Goal: Task Accomplishment & Management: Manage account settings

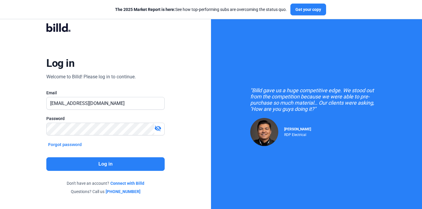
click at [125, 165] on button "Log in" at bounding box center [105, 164] width 118 height 14
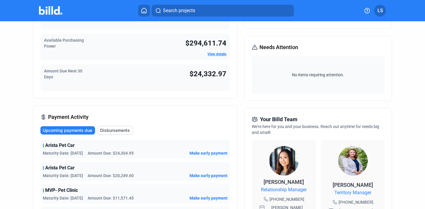
scroll to position [62, 0]
click at [115, 131] on span "Disbursements" at bounding box center [115, 130] width 30 height 6
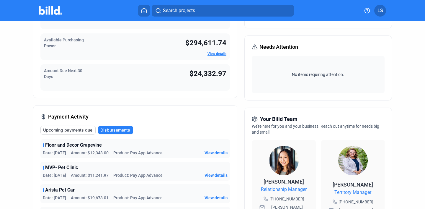
click at [85, 133] on button "Upcoming payments due" at bounding box center [67, 129] width 55 height 9
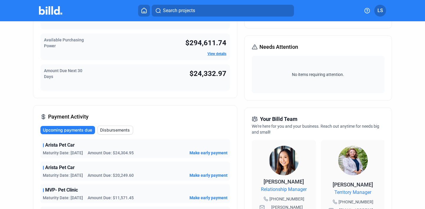
scroll to position [0, 0]
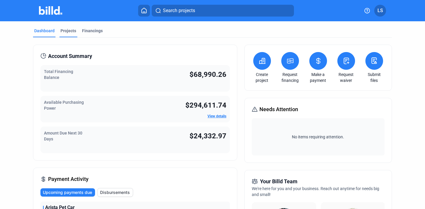
click at [69, 33] on div "Projects" at bounding box center [68, 31] width 16 height 6
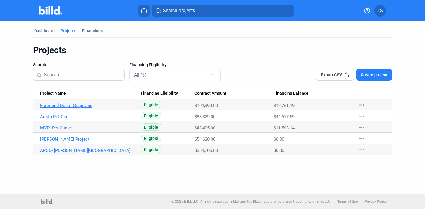
click at [115, 106] on link "Floor and Decor Grapevine" at bounding box center [87, 105] width 95 height 5
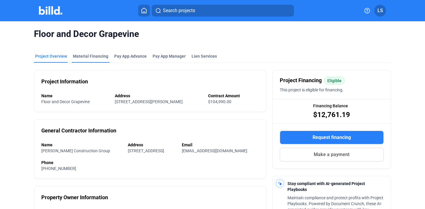
click at [85, 57] on div "Material Financing" at bounding box center [90, 56] width 35 height 6
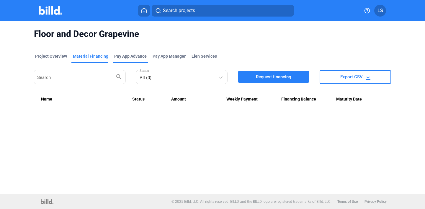
click at [139, 56] on div "Pay App Advance" at bounding box center [130, 56] width 32 height 6
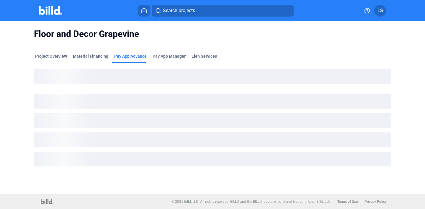
click at [177, 50] on mat-tab-group "Project Overview Material Financing Pay App Advance Pay App Manager Lien Servic…" at bounding box center [212, 112] width 357 height 130
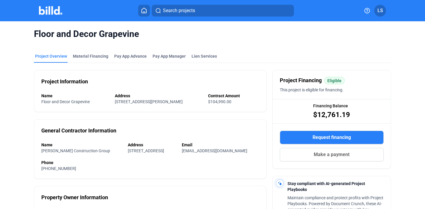
scroll to position [1, 0]
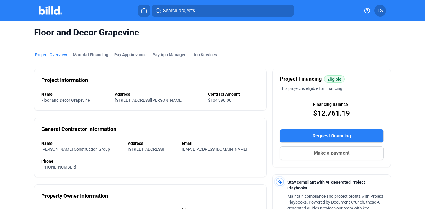
click at [99, 51] on mat-tab-group "Project Overview Material Financing Pay App Advance Pay App Manager Lien Servic…" at bounding box center [212, 199] width 357 height 308
click at [103, 57] on div "Material Financing" at bounding box center [90, 55] width 35 height 6
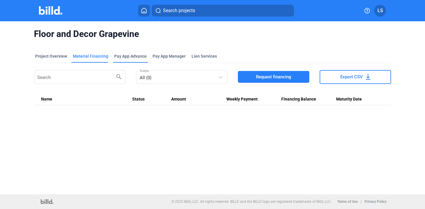
click at [136, 57] on div "Pay App Advance" at bounding box center [130, 56] width 32 height 6
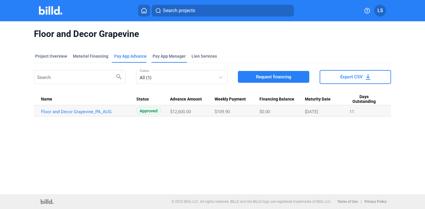
click at [175, 54] on span "Pay App Manager" at bounding box center [169, 56] width 33 height 6
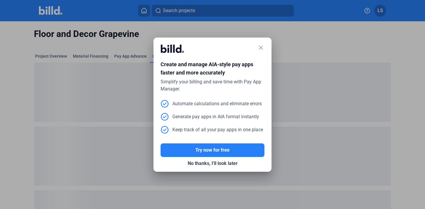
click at [255, 49] on div "close" at bounding box center [213, 51] width 104 height 13
click at [259, 48] on mat-icon "close" at bounding box center [260, 47] width 7 height 7
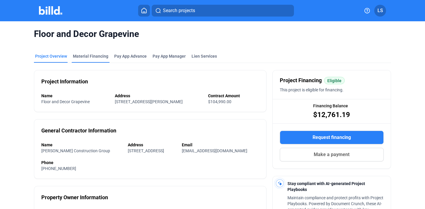
click at [81, 61] on div "Material Financing" at bounding box center [91, 57] width 38 height 9
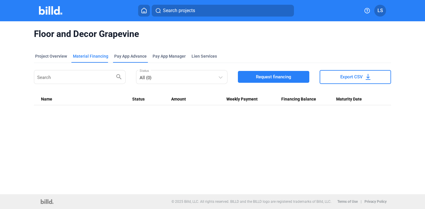
click at [131, 54] on div "Pay App Advance" at bounding box center [130, 56] width 32 height 6
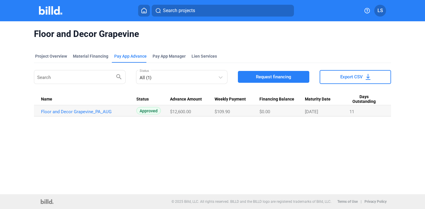
click at [142, 13] on button at bounding box center [144, 11] width 12 height 12
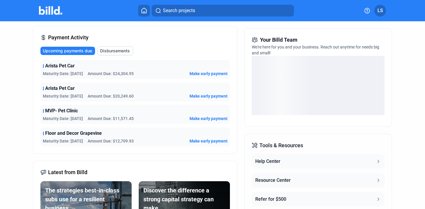
scroll to position [139, 0]
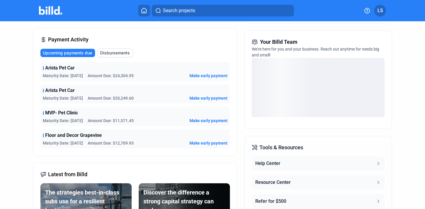
click at [81, 94] on div "Arista Pet Car Maturity Date: [DATE] Amount Due: $20,249.60 Make early payment" at bounding box center [134, 93] width 189 height 19
click at [61, 94] on div "Arista Pet Car Maturity Date: [DATE] Amount Due: $20,249.60 Make early payment" at bounding box center [134, 93] width 189 height 19
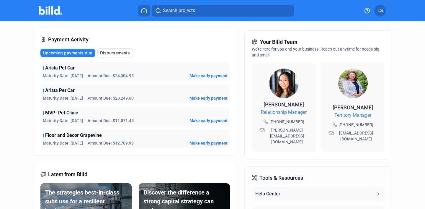
click at [106, 81] on div "Arista Pet Car Maturity Date: [DATE] Amount Due: $24,304.95 Make early payment …" at bounding box center [134, 105] width 189 height 86
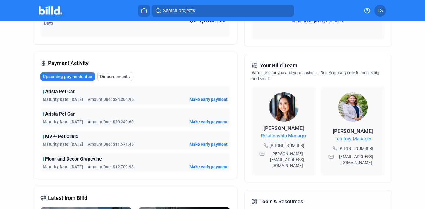
scroll to position [131, 0]
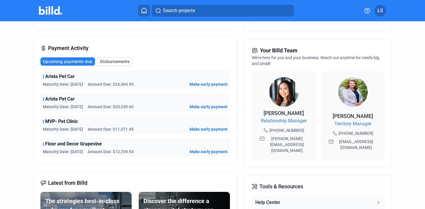
click at [114, 100] on div "Arista Pet Car" at bounding box center [135, 98] width 185 height 7
click at [115, 111] on div "Arista Pet Car Maturity Date: [DATE] Amount Due: $20,249.60 Make early payment" at bounding box center [134, 102] width 189 height 19
click at [62, 98] on span "Arista Pet Car" at bounding box center [60, 98] width 30 height 7
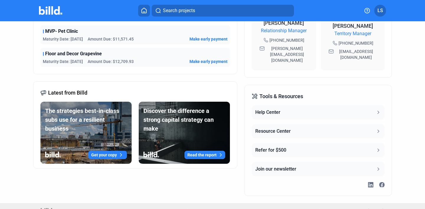
scroll to position [0, 0]
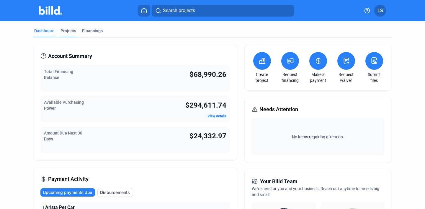
click at [71, 30] on div "Projects" at bounding box center [68, 31] width 16 height 6
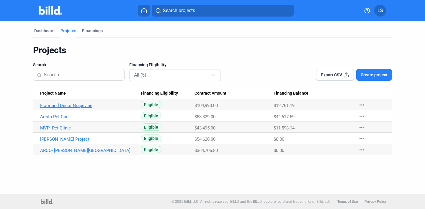
click at [67, 108] on link "Floor and Decor Grapevine" at bounding box center [87, 105] width 95 height 5
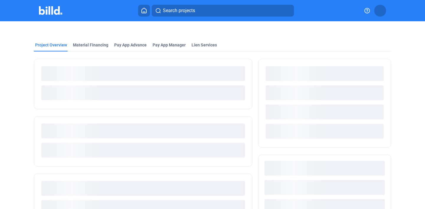
click at [87, 106] on div at bounding box center [143, 84] width 218 height 50
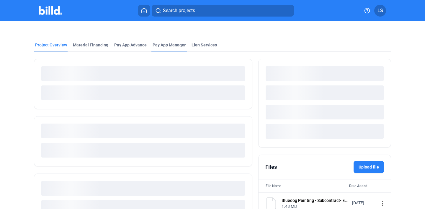
click at [163, 45] on span "Pay App Manager" at bounding box center [169, 45] width 33 height 6
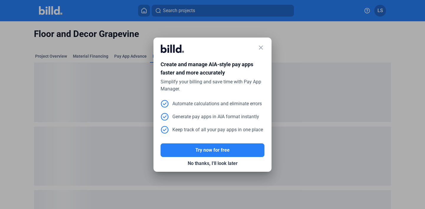
click at [128, 49] on div at bounding box center [212, 104] width 425 height 209
click at [257, 47] on div "close" at bounding box center [213, 51] width 104 height 13
click at [262, 48] on mat-icon "close" at bounding box center [260, 47] width 7 height 7
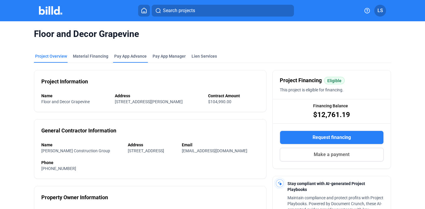
click at [132, 56] on div "Pay App Advance" at bounding box center [130, 56] width 32 height 6
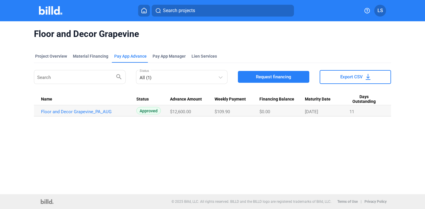
click at [140, 58] on div "Pay App Advance" at bounding box center [130, 56] width 32 height 6
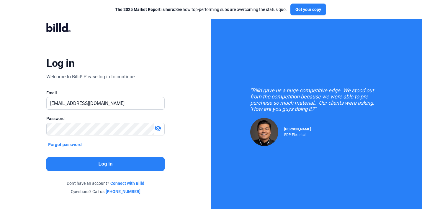
click at [120, 164] on button "Log in" at bounding box center [105, 164] width 118 height 14
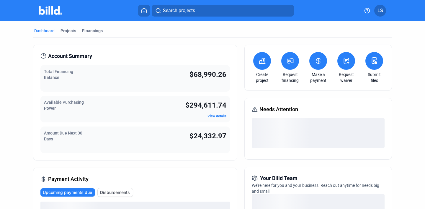
click at [73, 33] on div "Projects" at bounding box center [68, 31] width 16 height 6
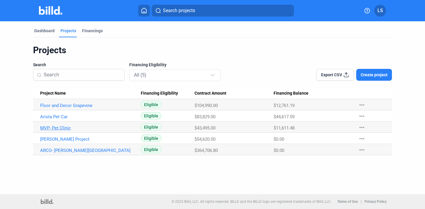
click at [62, 129] on link "MVP- Pet Clinic" at bounding box center [87, 127] width 95 height 5
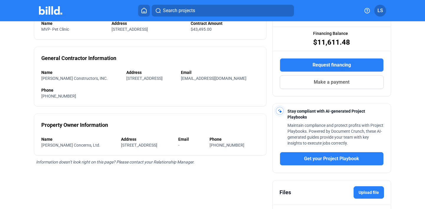
scroll to position [6, 0]
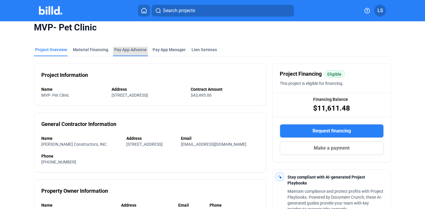
click at [136, 51] on div "Pay App Advance" at bounding box center [130, 50] width 32 height 6
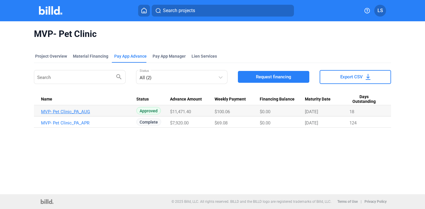
click at [103, 111] on link "MVP- Pet Clinic_PA_AUG" at bounding box center [88, 111] width 95 height 5
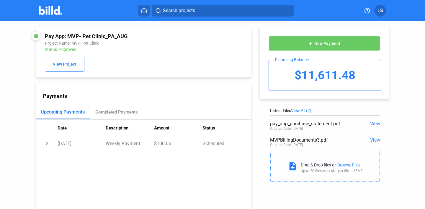
scroll to position [0, 0]
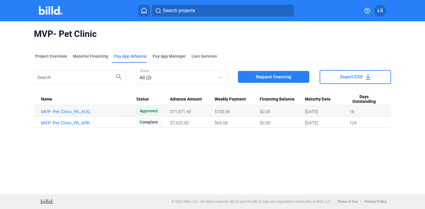
click at [214, 122] on div "$7,920.00" at bounding box center [192, 122] width 45 height 5
click at [104, 111] on link "MVP- Pet Clinic_PA_AUG" at bounding box center [88, 111] width 95 height 5
click at [82, 108] on td "MVP- Pet Clinic_PA_AUG" at bounding box center [85, 110] width 102 height 11
